Goal: Information Seeking & Learning: Learn about a topic

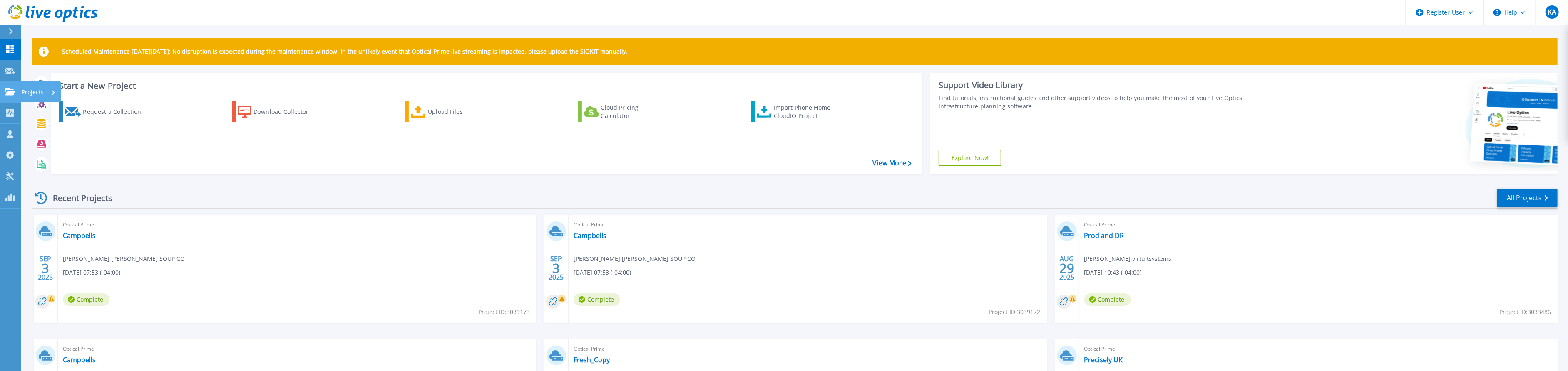
click at [5, 96] on link "Projects Projects" at bounding box center [10, 92] width 21 height 21
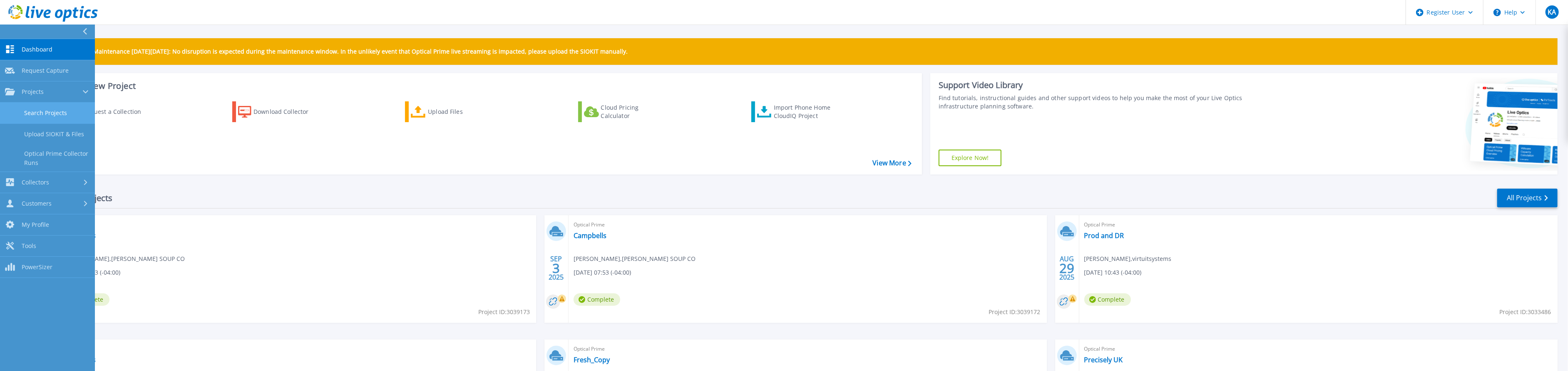
click at [55, 117] on link "Search Projects" at bounding box center [47, 113] width 95 height 21
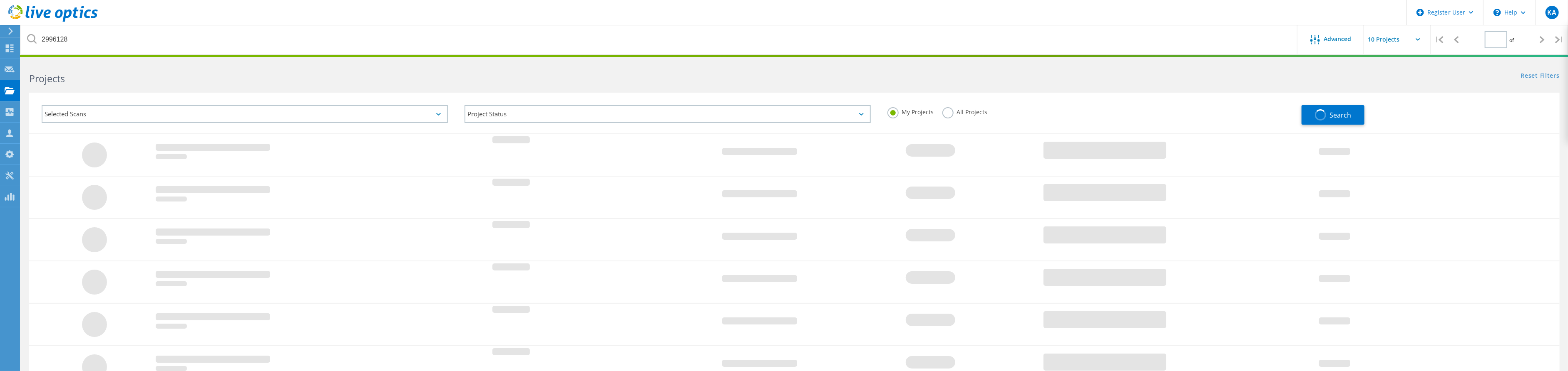
type input "1"
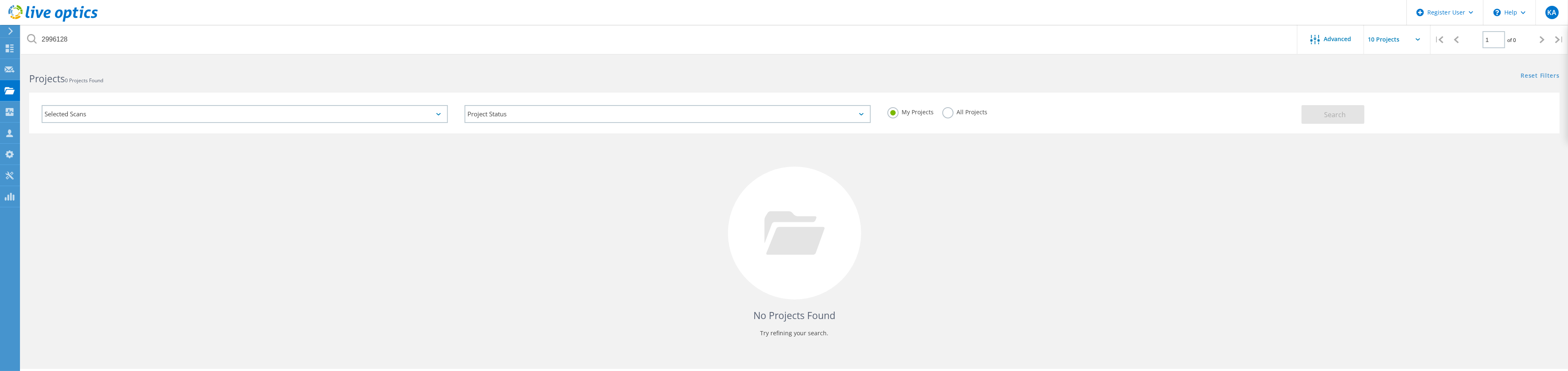
click at [967, 112] on label "All Projects" at bounding box center [965, 111] width 46 height 8
click at [0, 0] on input "All Projects" at bounding box center [0, 0] width 0 height 0
drag, startPoint x: 300, startPoint y: 68, endPoint x: 300, endPoint y: 54, distance: 14.0
click at [300, 68] on div "Projects 0 Projects Found" at bounding box center [407, 71] width 773 height 22
click at [300, 54] on div "2996128" at bounding box center [659, 39] width 1277 height 29
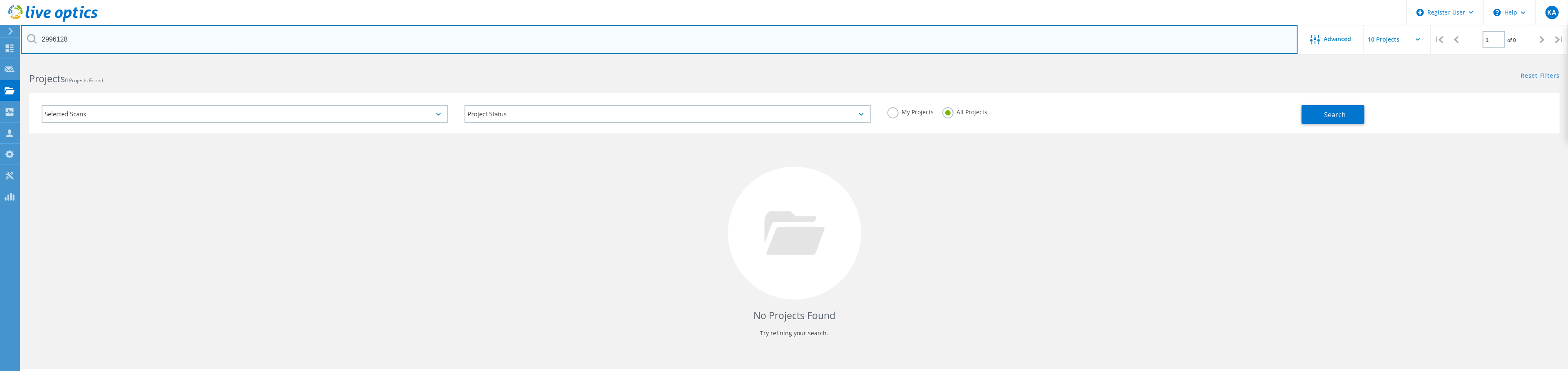
click at [303, 48] on input "2996128" at bounding box center [659, 39] width 1277 height 29
paste input "5"
type input "2996125"
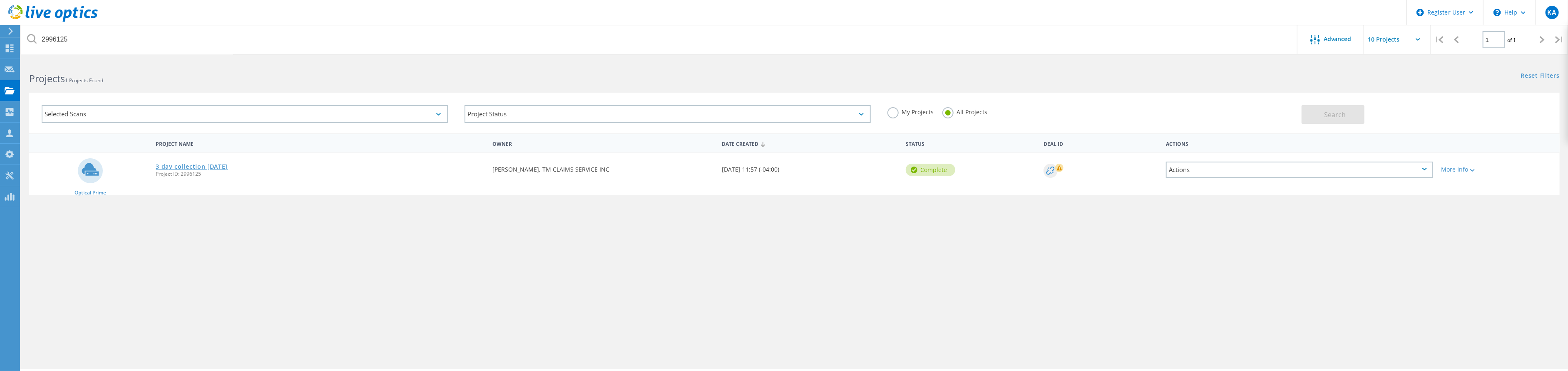
click at [189, 166] on link "3 day collection [DATE]" at bounding box center [191, 166] width 72 height 6
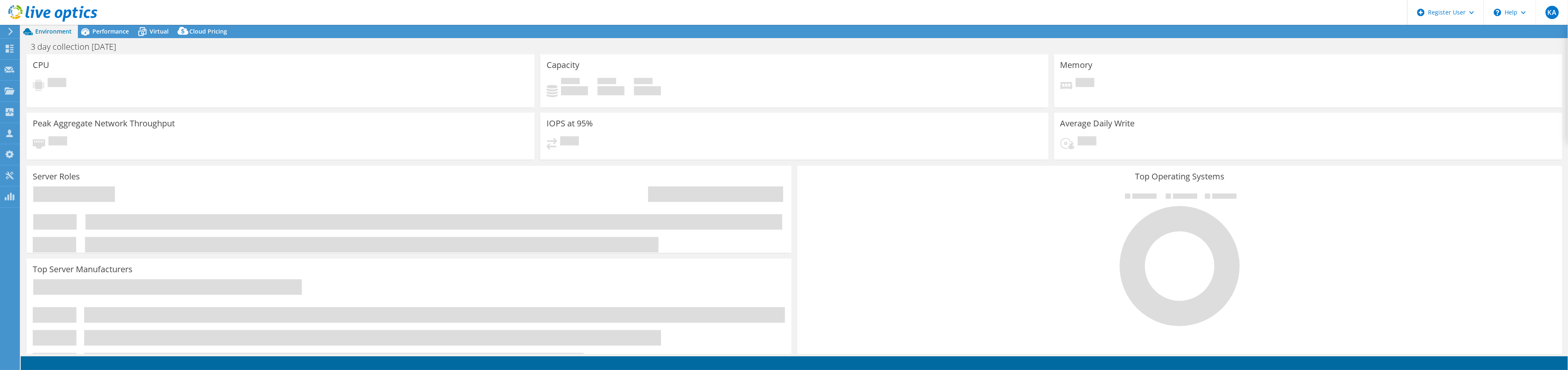
select select "USD"
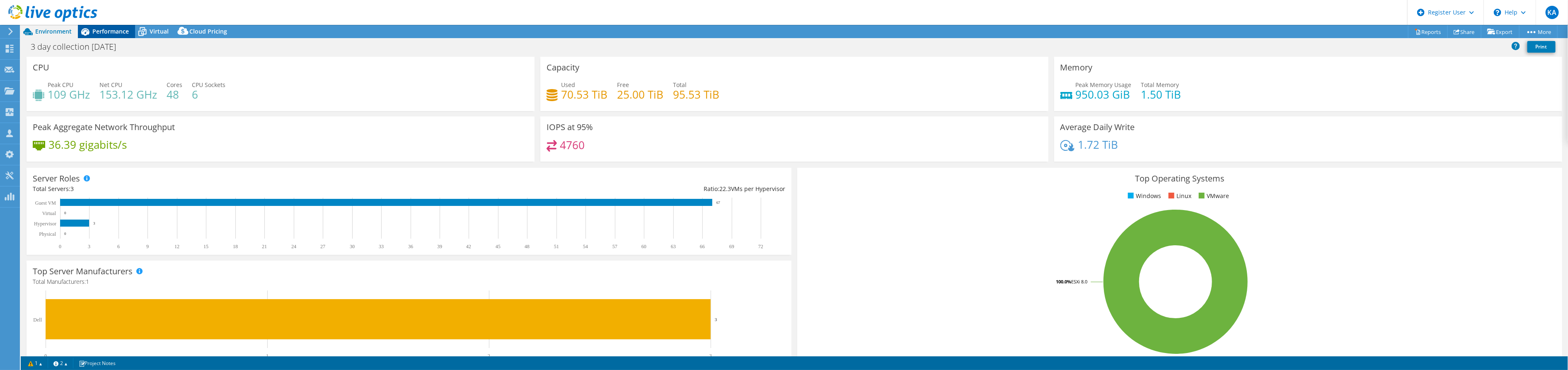
click at [104, 30] on span "Performance" at bounding box center [110, 31] width 36 height 8
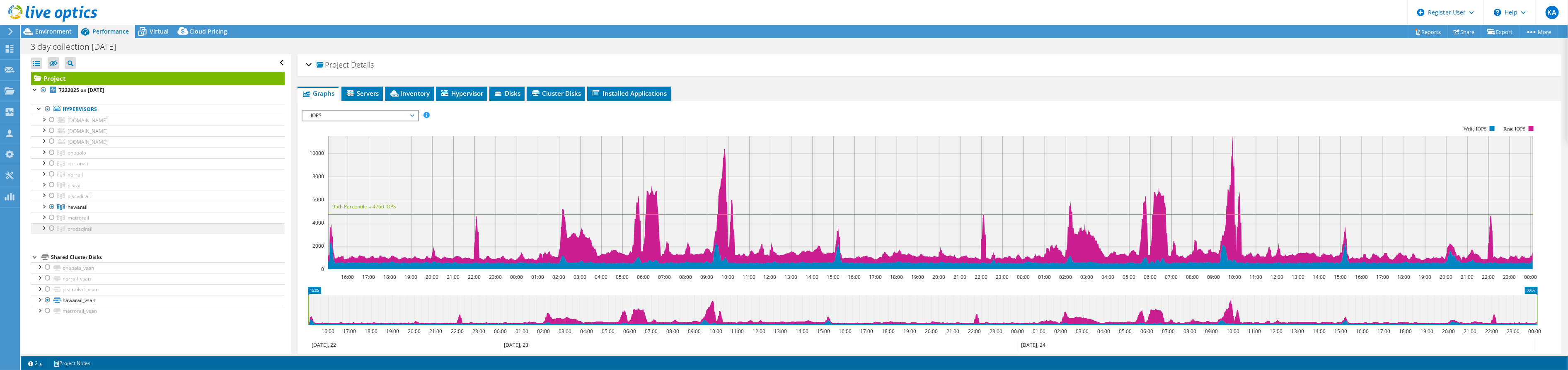
click at [51, 226] on div at bounding box center [52, 228] width 8 height 10
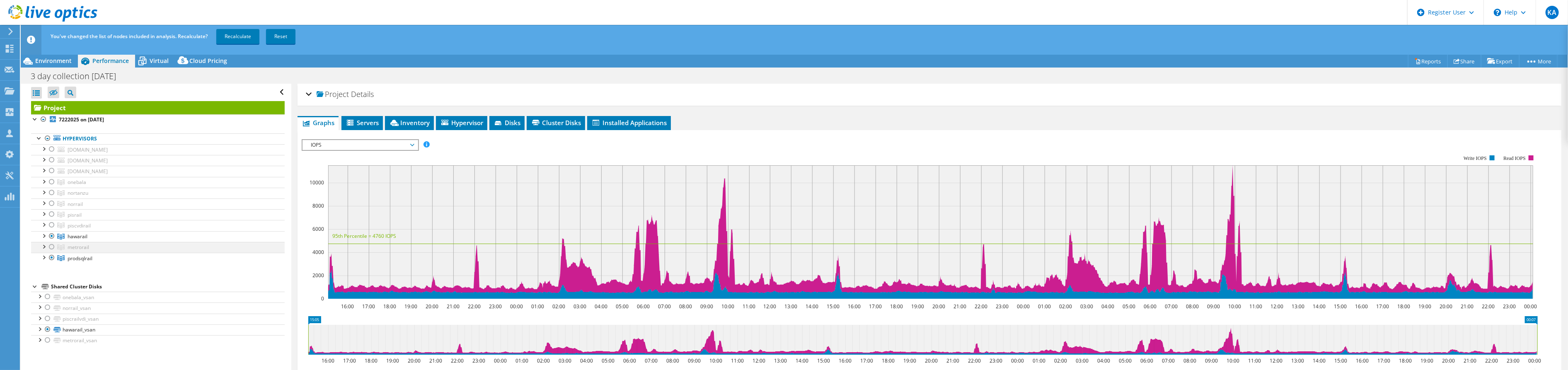
click at [53, 246] on div at bounding box center [52, 247] width 8 height 10
click at [52, 237] on div at bounding box center [52, 236] width 8 height 10
click at [51, 225] on div at bounding box center [52, 225] width 8 height 10
click at [52, 213] on div at bounding box center [52, 214] width 8 height 10
click at [53, 201] on div at bounding box center [52, 204] width 8 height 10
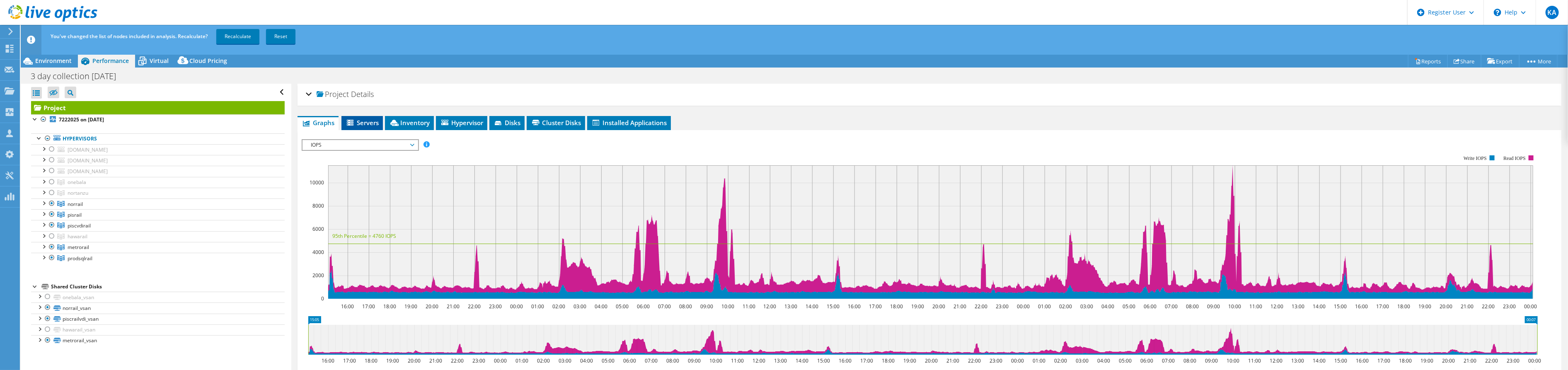
click at [364, 120] on span "Servers" at bounding box center [362, 122] width 33 height 8
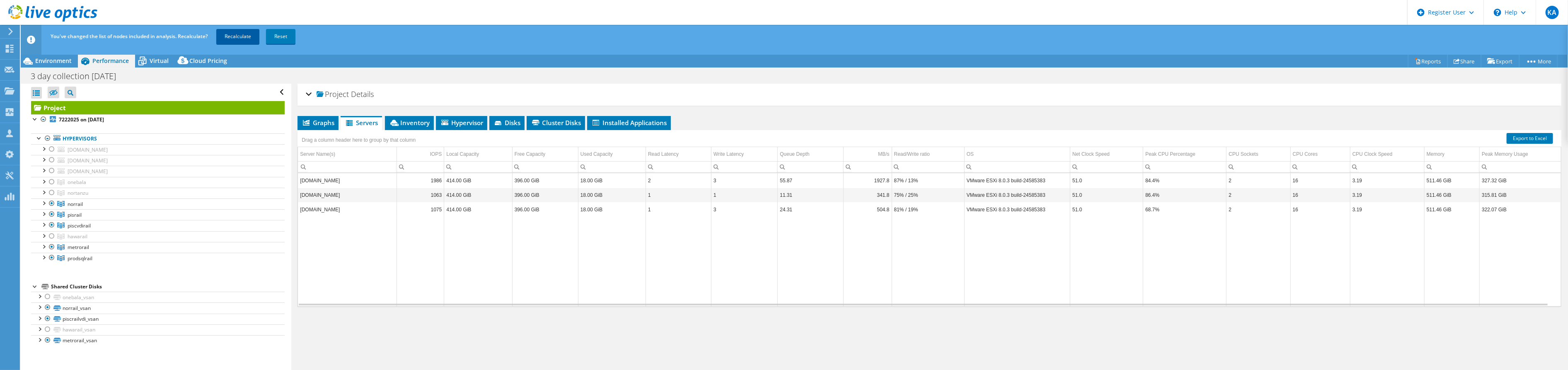
click at [251, 36] on link "Recalculate" at bounding box center [238, 36] width 43 height 15
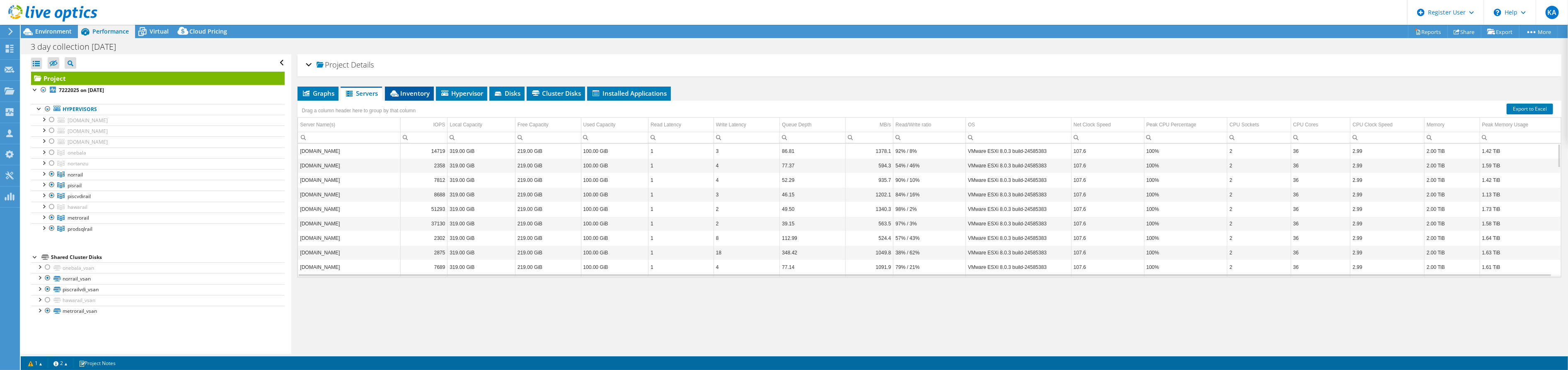
click at [417, 97] on li "Inventory" at bounding box center [409, 94] width 49 height 14
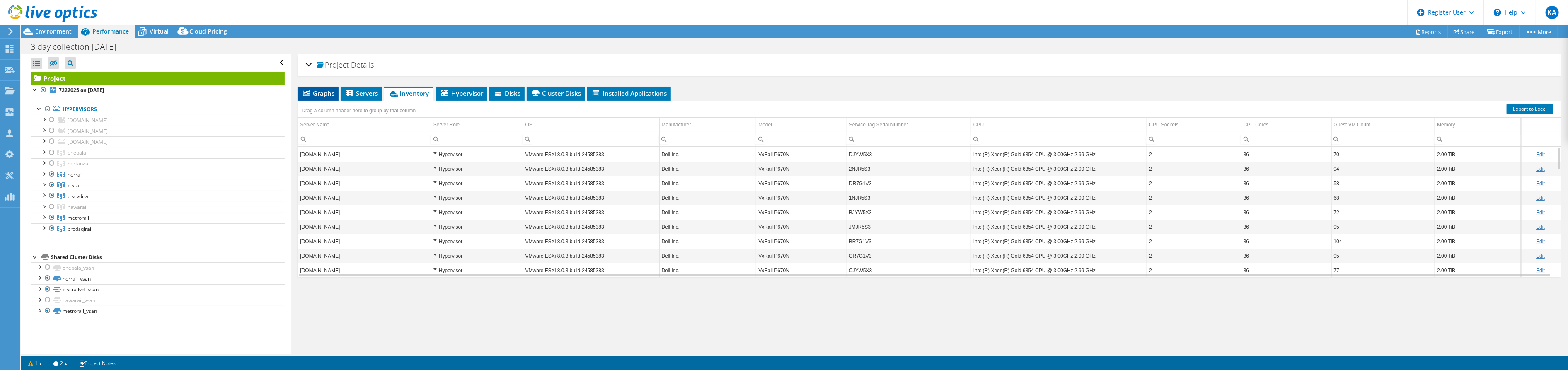
click at [331, 92] on span "Graphs" at bounding box center [318, 94] width 33 height 8
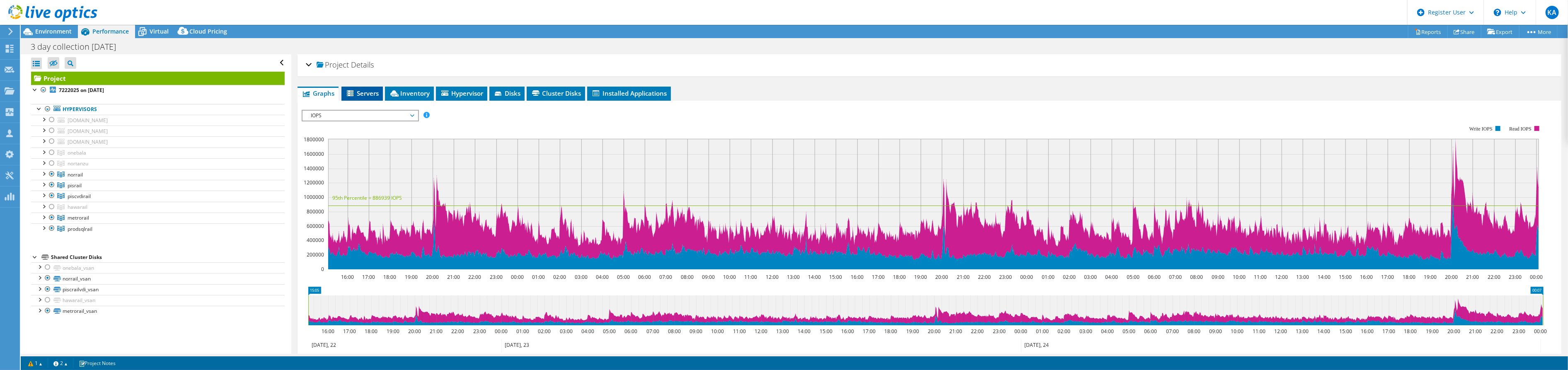
click at [355, 90] on icon at bounding box center [351, 94] width 8 height 7
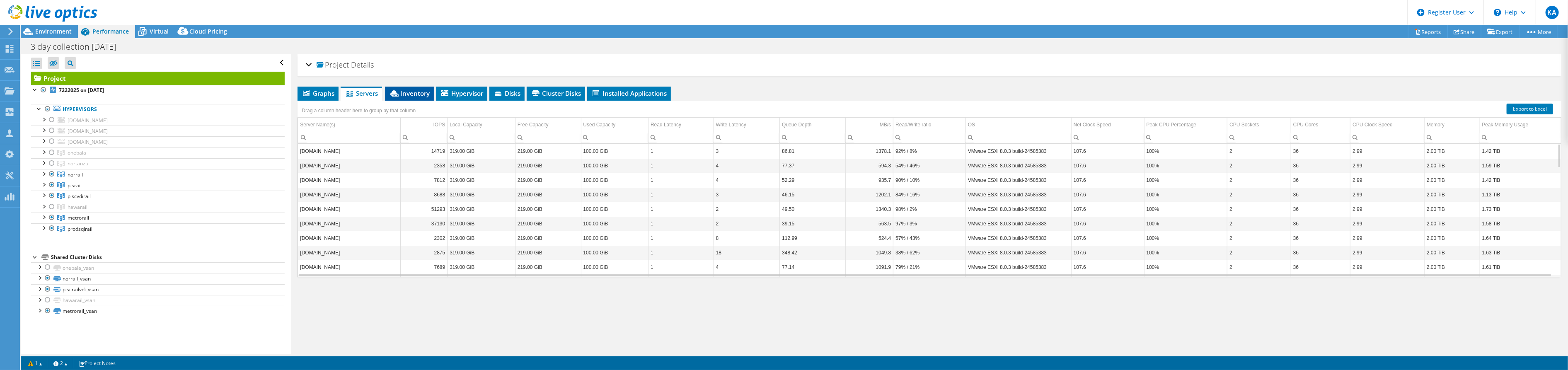
click at [402, 89] on span "Inventory" at bounding box center [409, 94] width 41 height 8
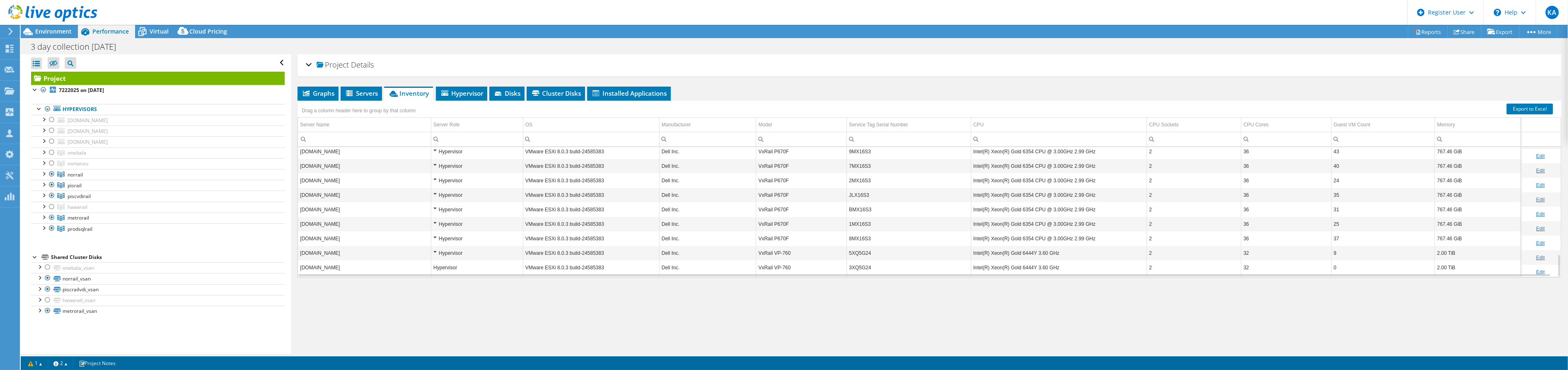
scroll to position [607, 0]
click at [472, 90] on span "Hypervisor" at bounding box center [461, 94] width 43 height 8
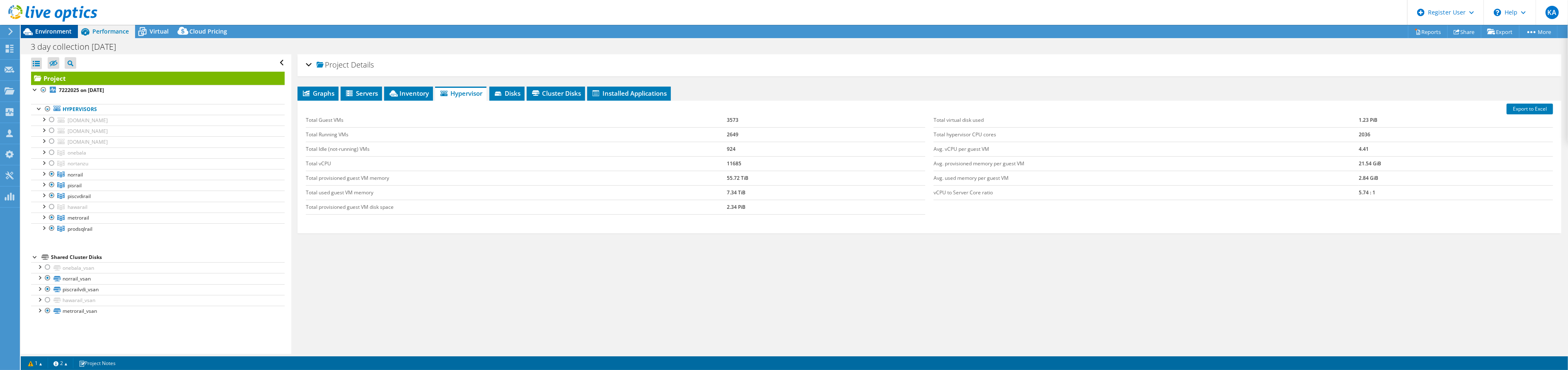
click at [46, 34] on span "Environment" at bounding box center [53, 31] width 36 height 8
